Goal: Transaction & Acquisition: Obtain resource

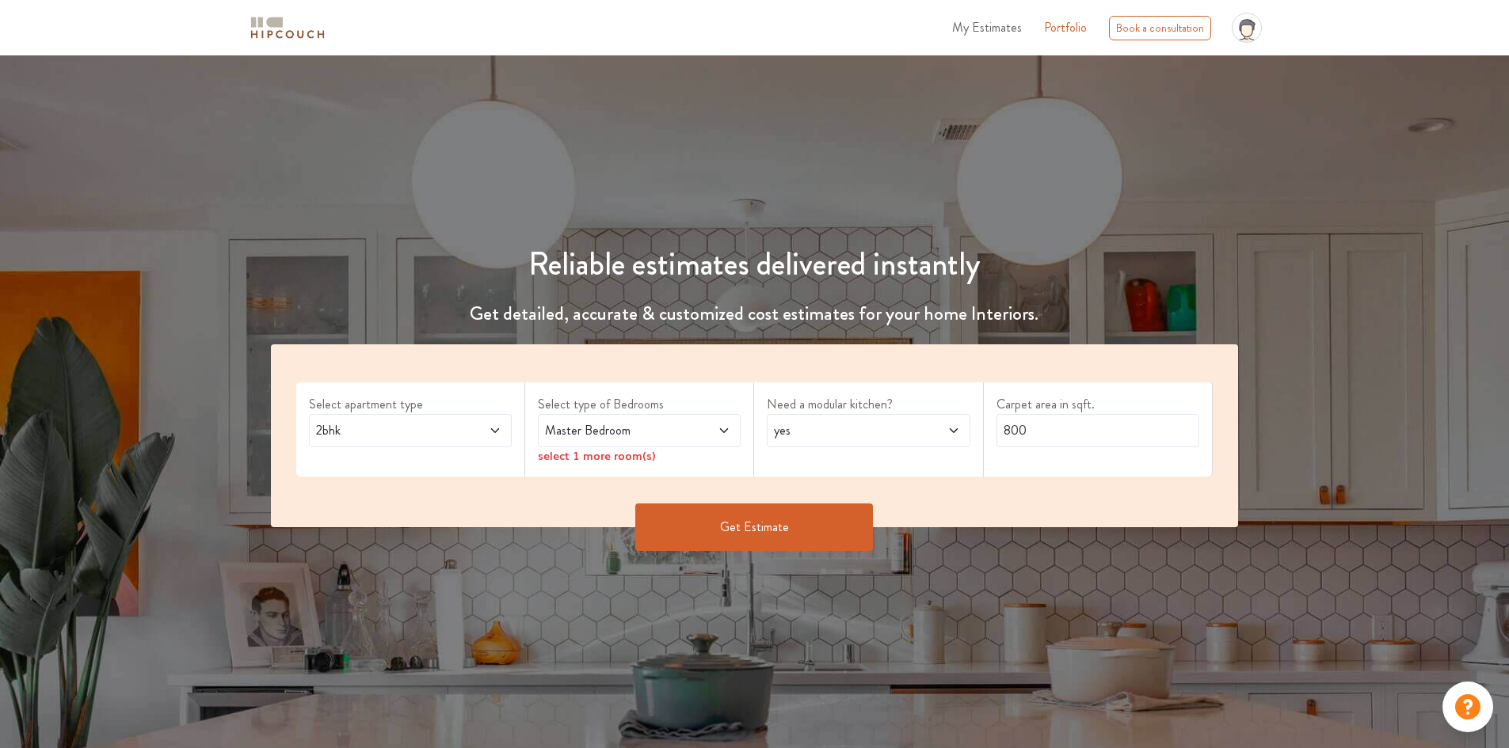
click at [425, 440] on span "2bhk" at bounding box center [384, 430] width 142 height 19
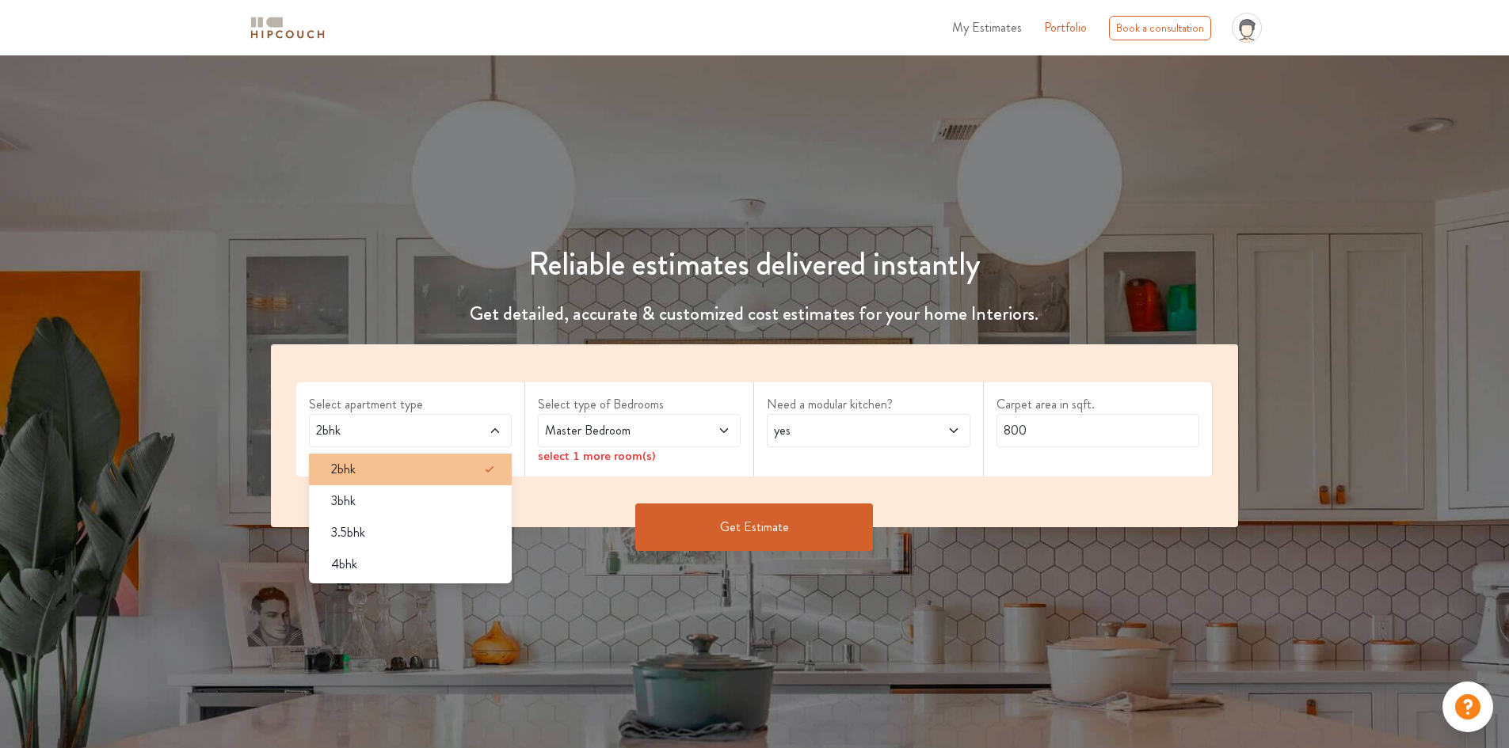
click at [398, 468] on div "2bhk" at bounding box center [414, 469] width 193 height 19
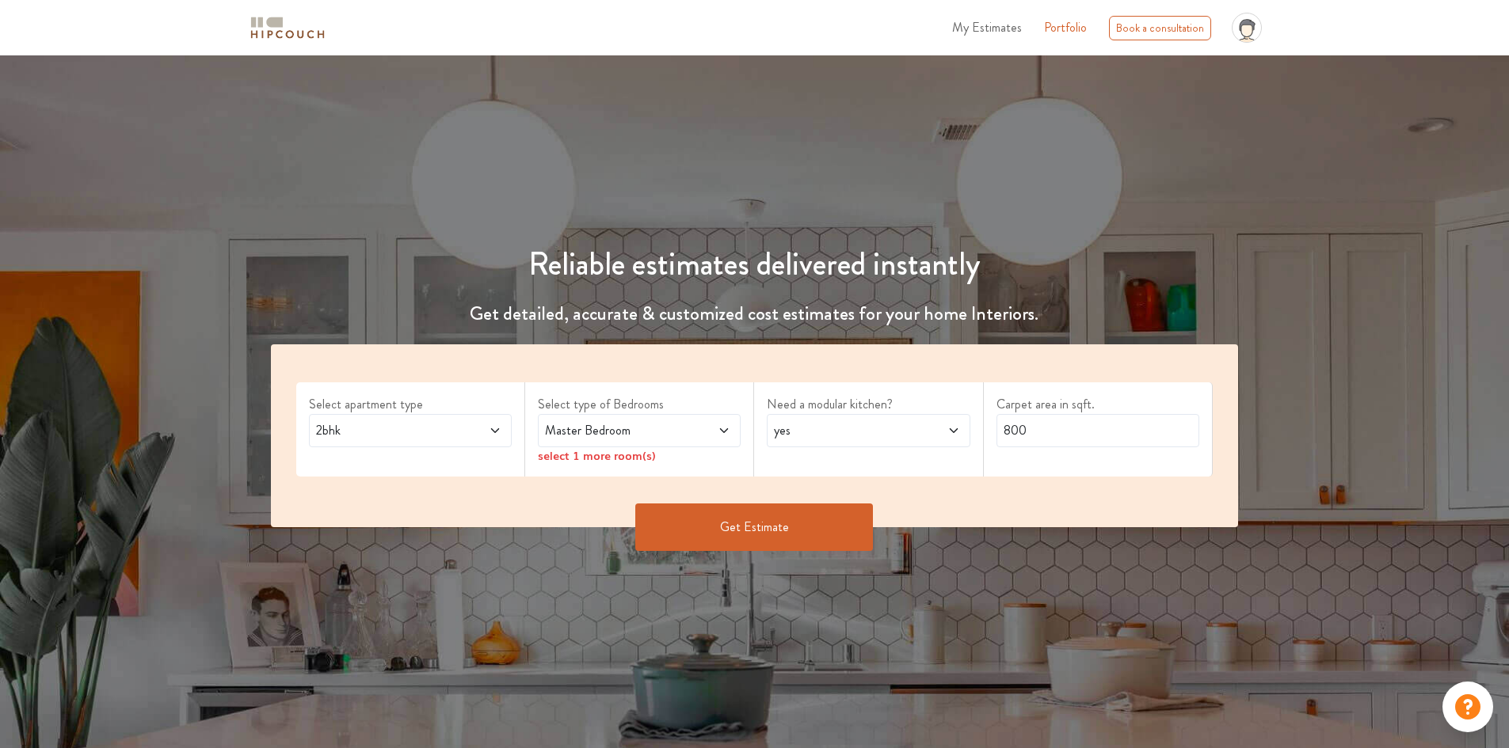
click at [702, 425] on span at bounding box center [707, 430] width 48 height 19
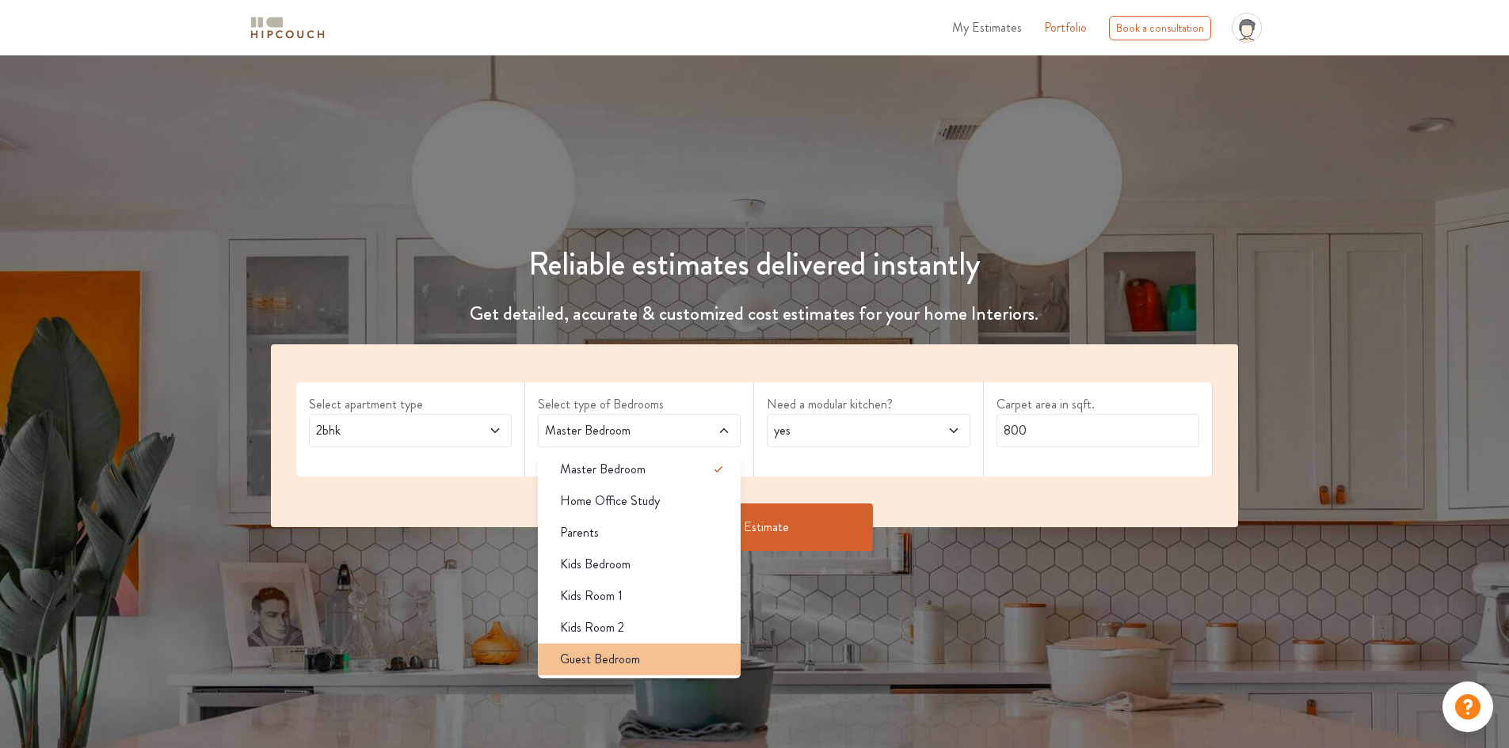
click at [636, 654] on span "Guest Bedroom" at bounding box center [600, 659] width 80 height 19
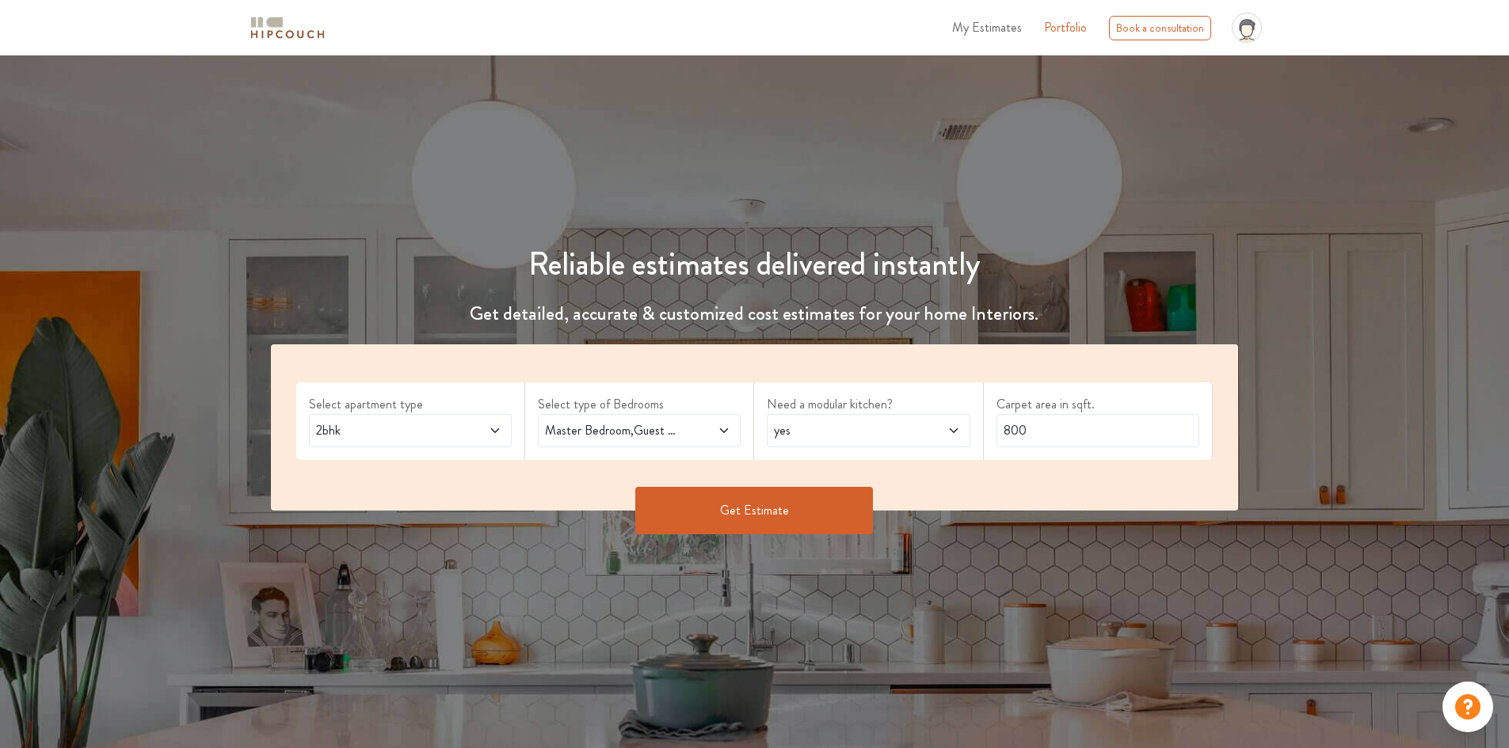
click at [665, 432] on span "Master Bedroom,Guest Bedroom" at bounding box center [613, 430] width 142 height 19
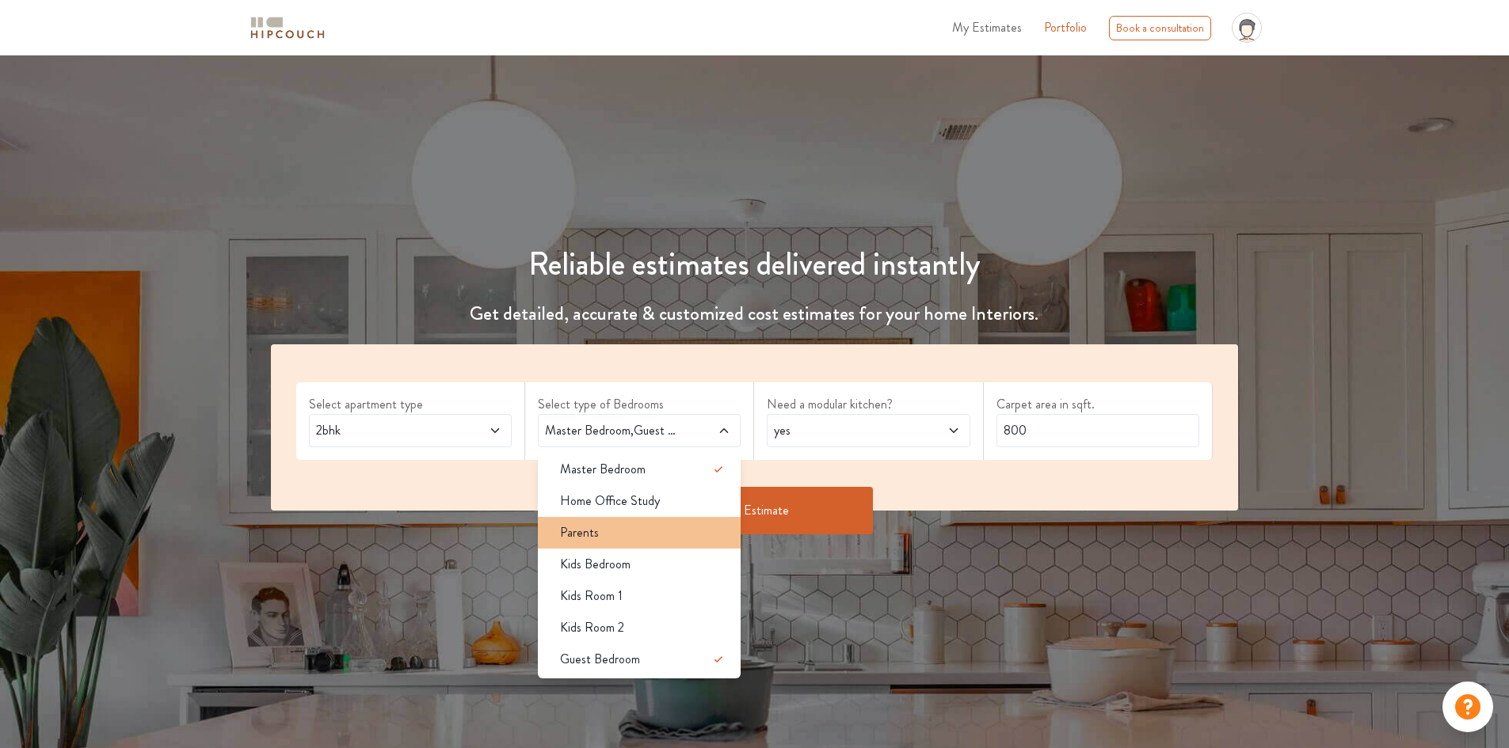
click at [619, 532] on div "Parents" at bounding box center [643, 533] width 193 height 19
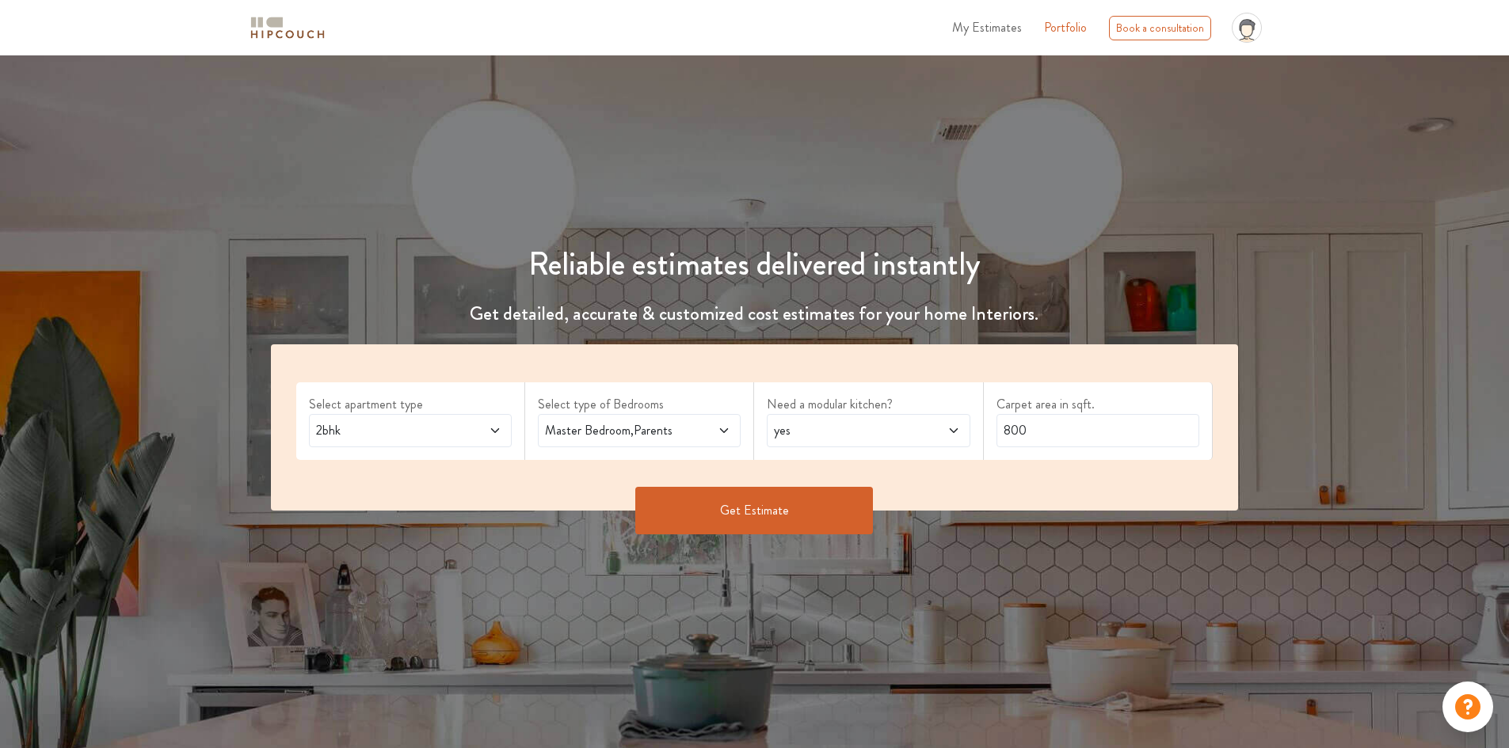
click at [883, 430] on span "yes" at bounding box center [842, 430] width 142 height 19
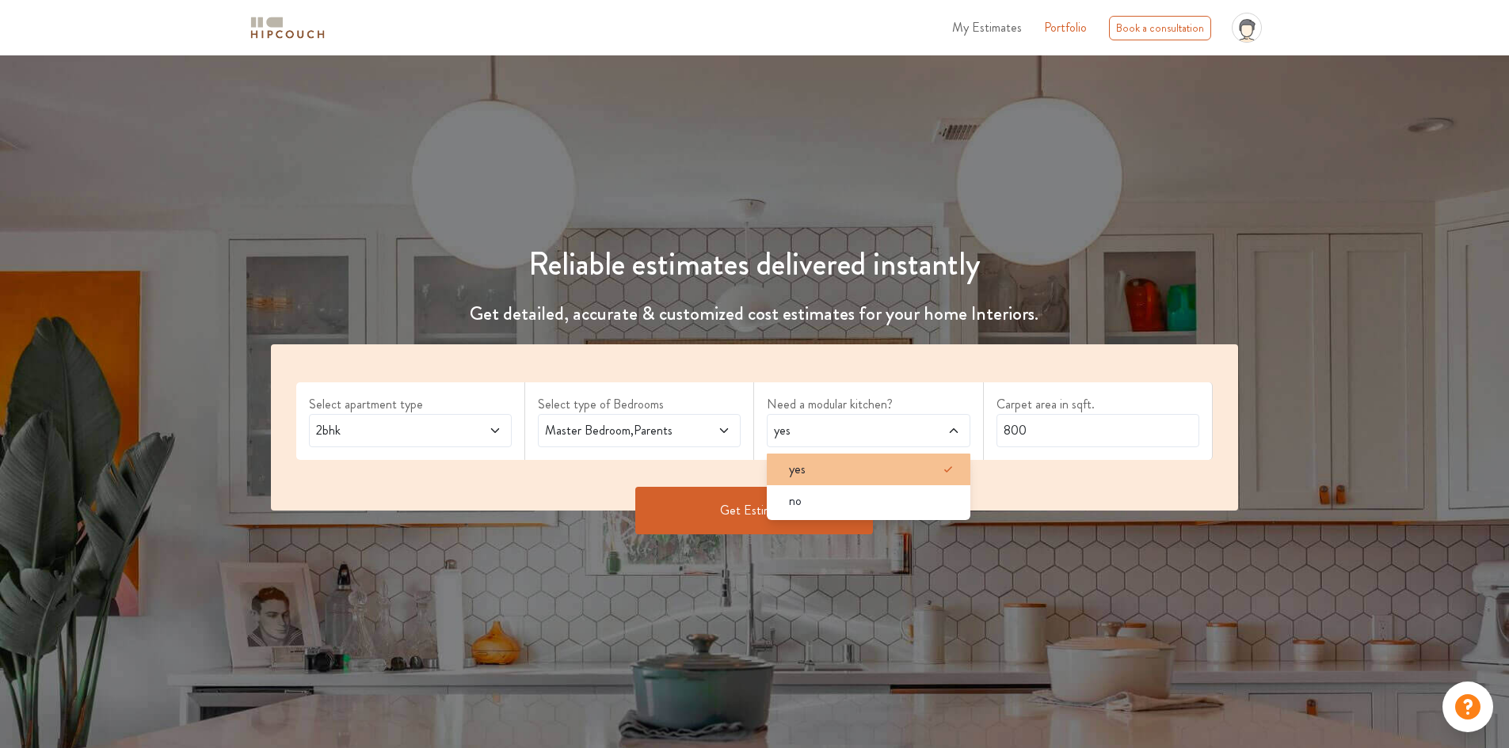
click at [858, 466] on div "yes" at bounding box center [872, 469] width 193 height 19
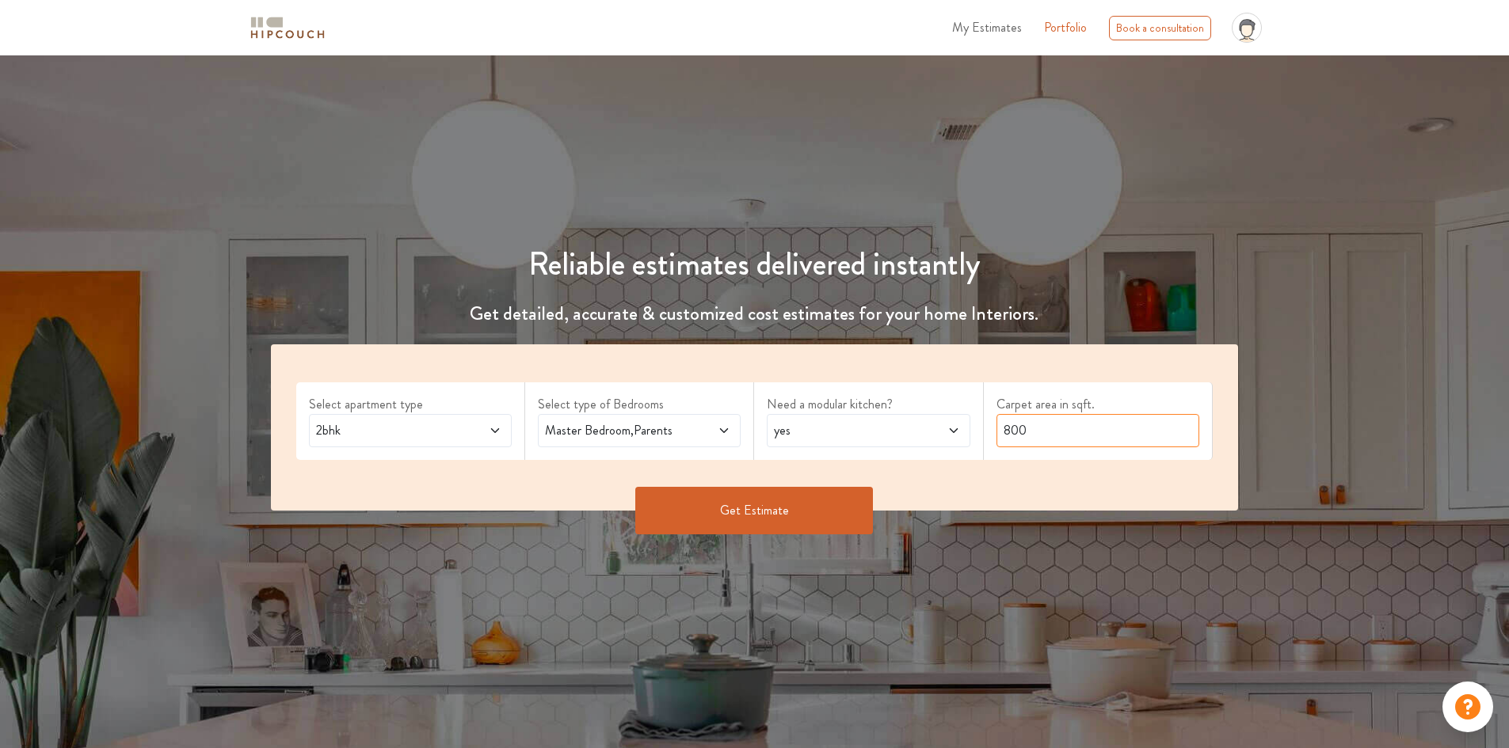
drag, startPoint x: 1075, startPoint y: 425, endPoint x: 977, endPoint y: 436, distance: 98.8
click at [981, 436] on div "Select apartment type 2bhk Select type of Bedrooms Master Bedroom,Parents Need …" at bounding box center [755, 428] width 968 height 166
type input "612"
click at [815, 511] on button "Get Estimate" at bounding box center [754, 511] width 238 height 48
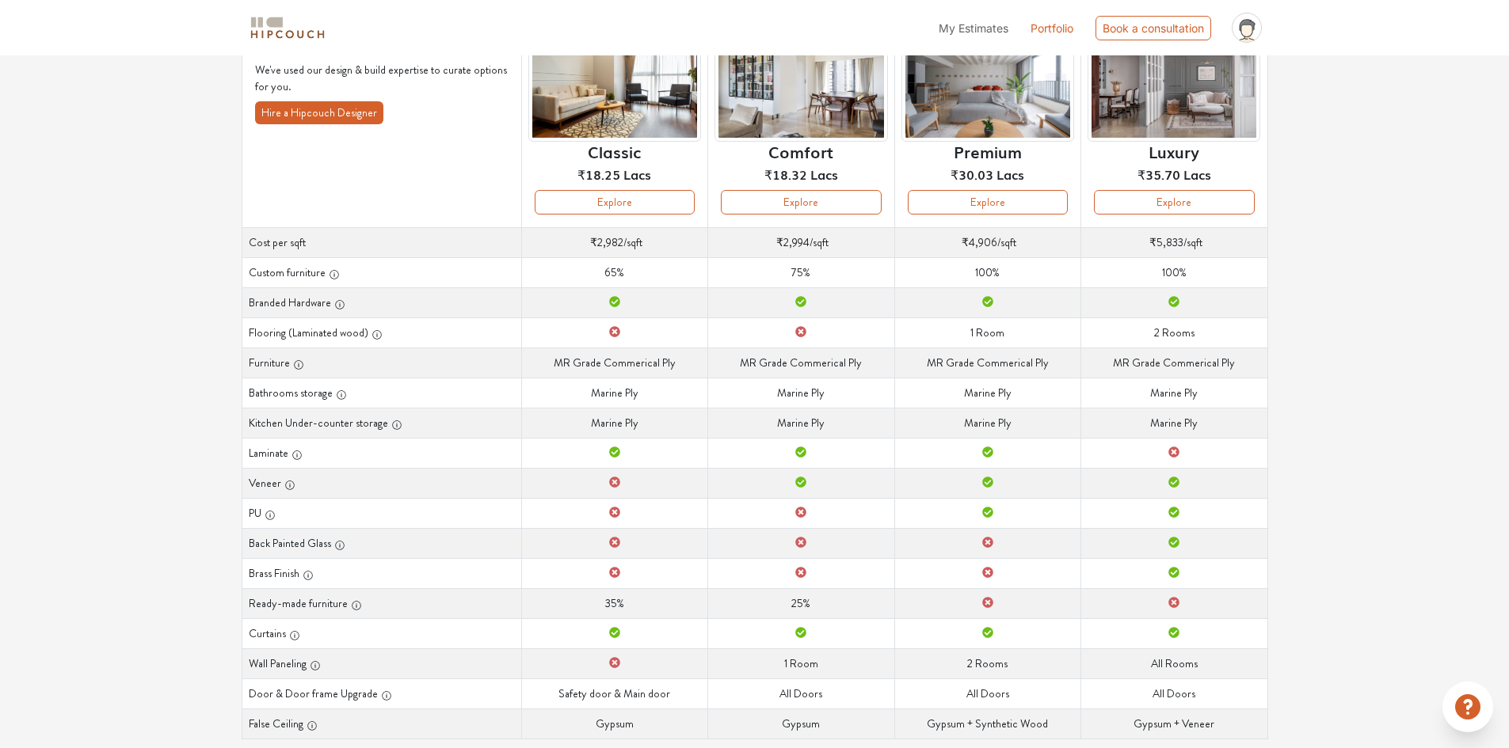
scroll to position [97, 0]
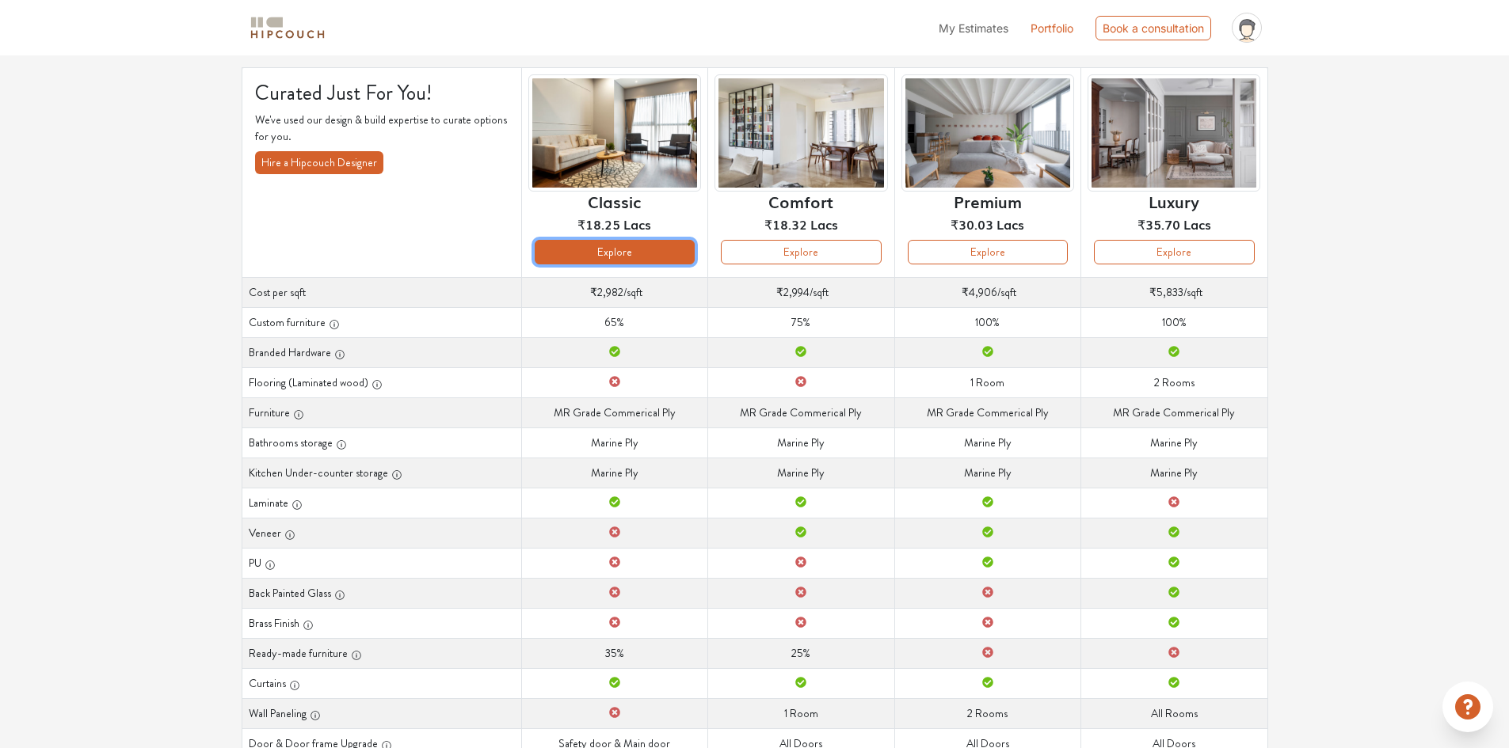
click at [624, 250] on button "Explore" at bounding box center [615, 252] width 160 height 25
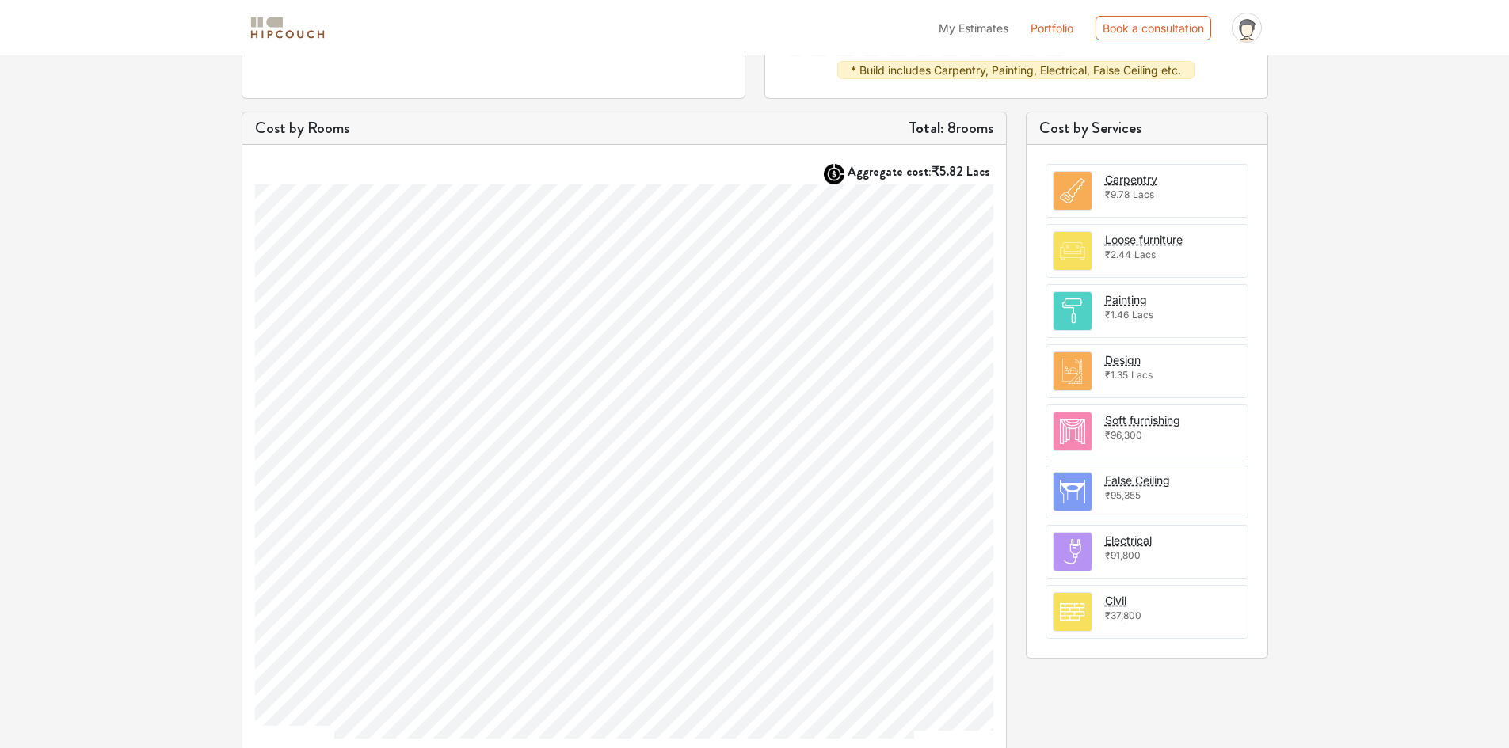
scroll to position [425, 0]
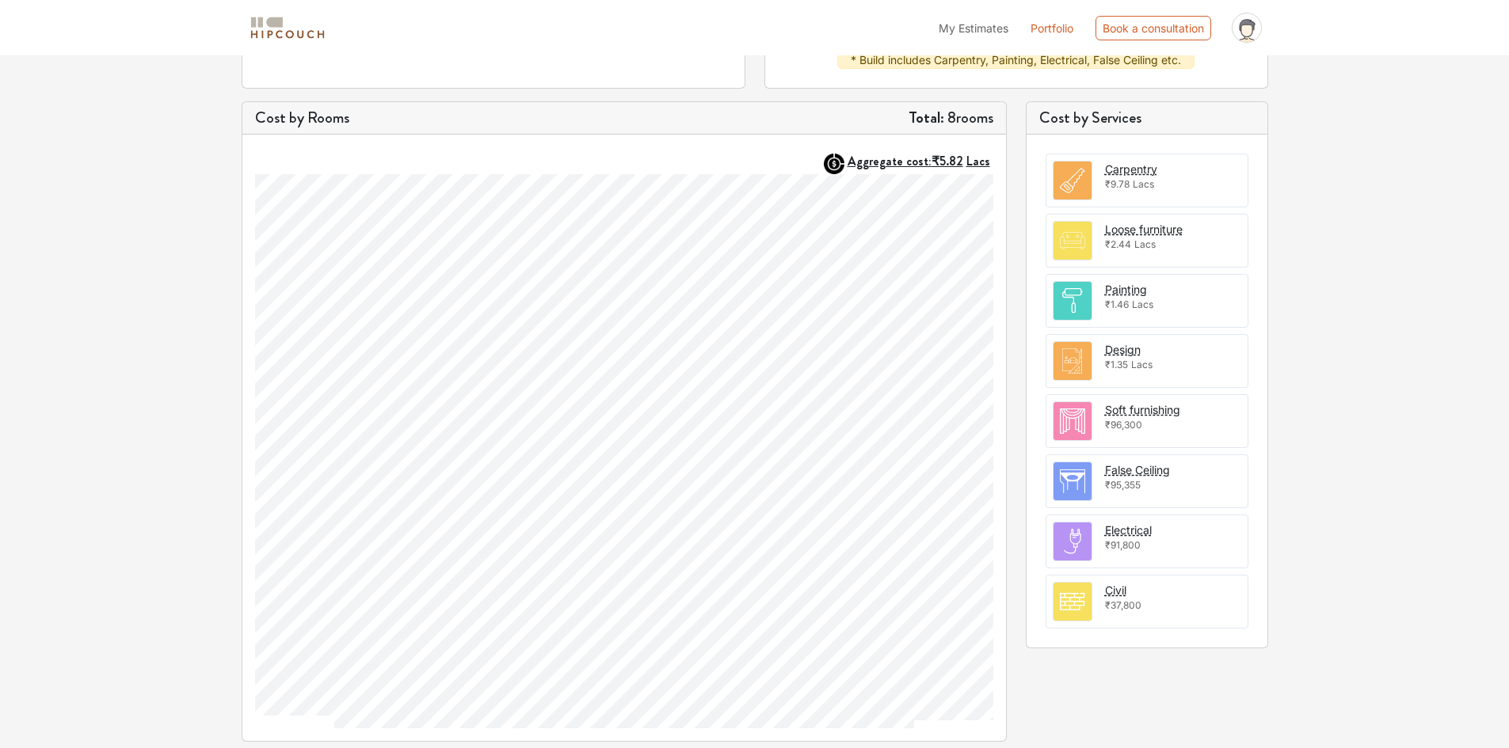
click at [1486, 543] on div "Options Summary Details Speak to a Hipcouch Designer Interiors Cost Estimate Ed…" at bounding box center [754, 189] width 1509 height 1118
